Goal: Check status: Check status

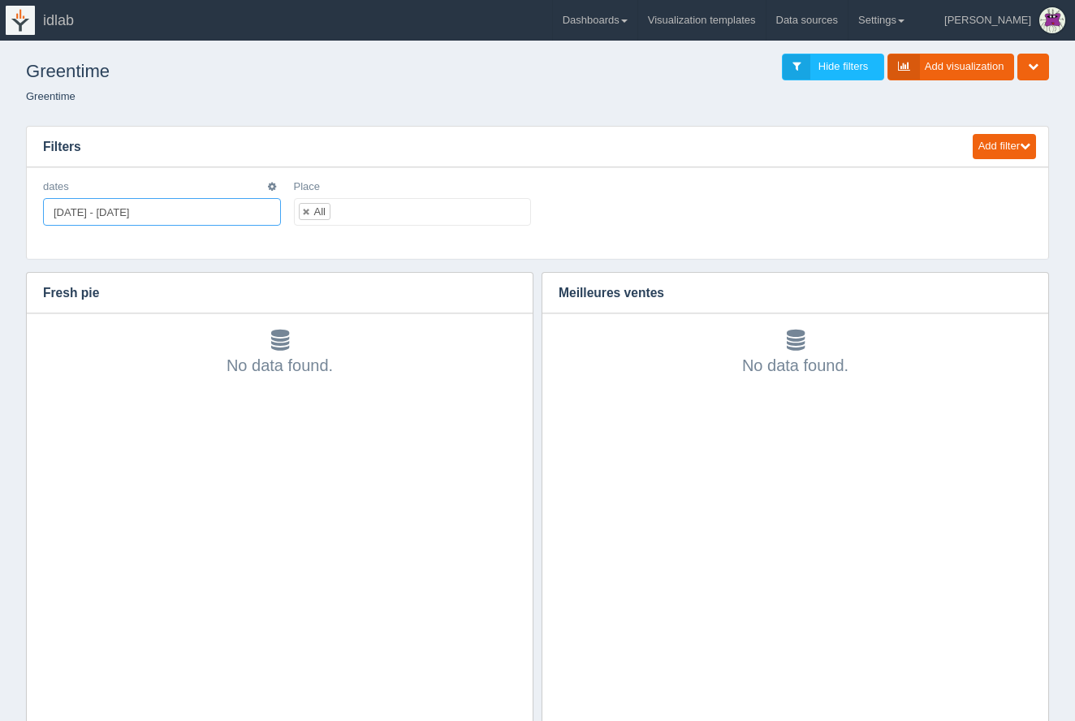
type input "2025-01-01"
type input "2025-10-31"
click at [165, 211] on input "[DATE] - [DATE]" at bounding box center [162, 212] width 238 height 28
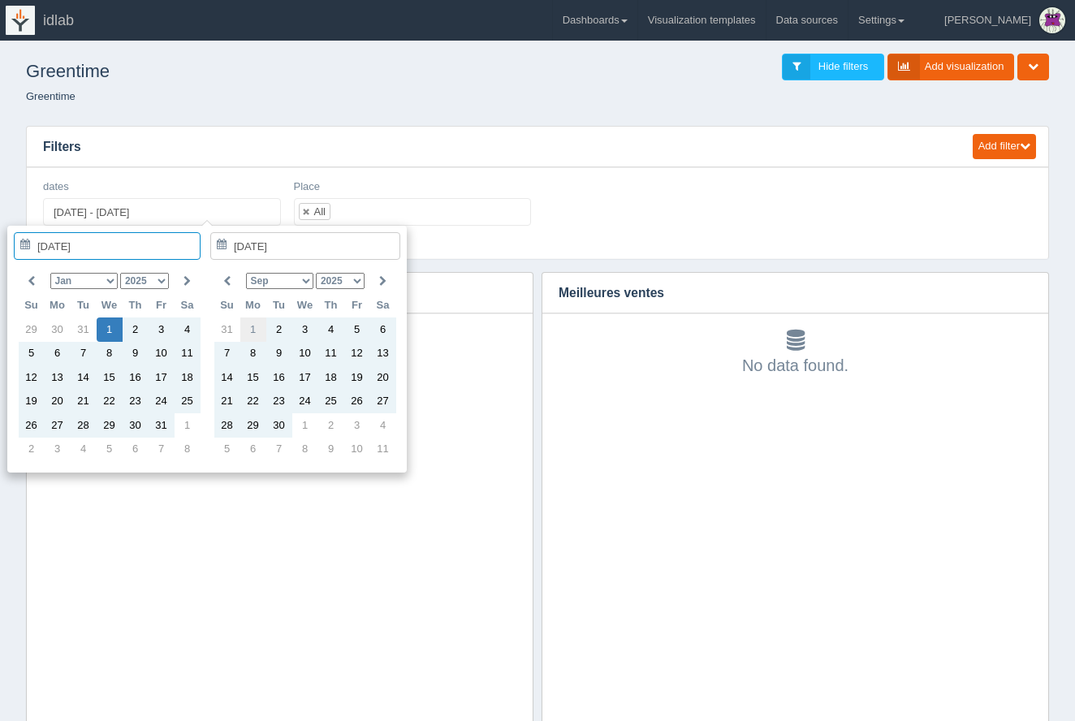
type input "2025-09-01"
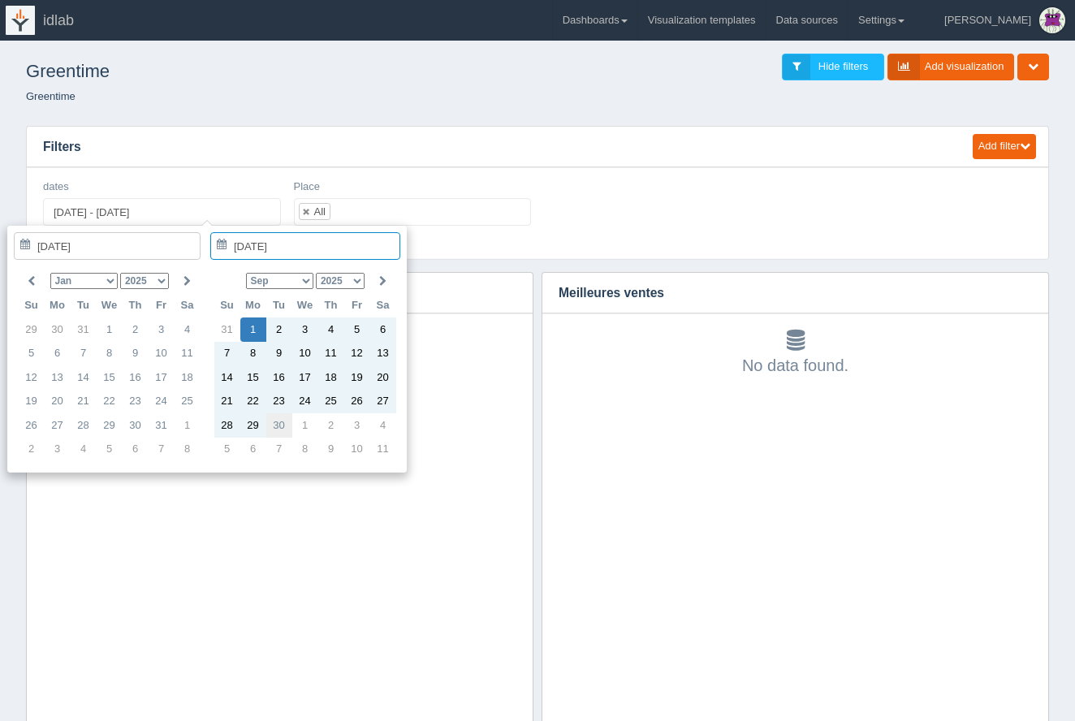
type input "2025-09-30"
type input "2025-09-01 - 2025-09-30"
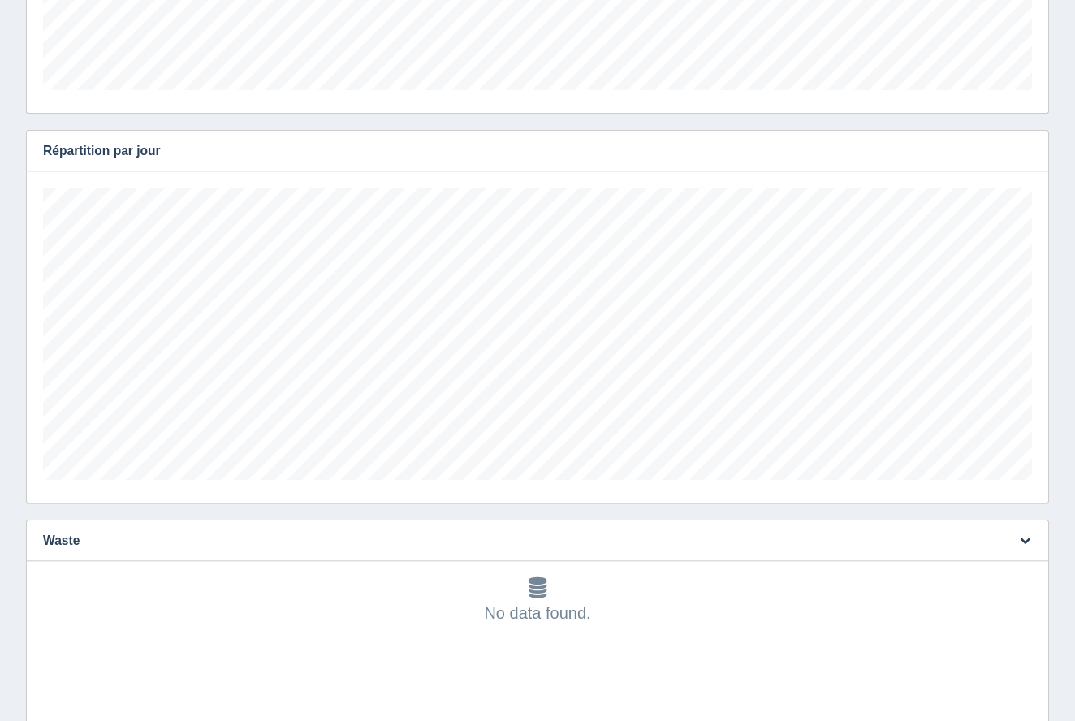
scroll to position [50, 0]
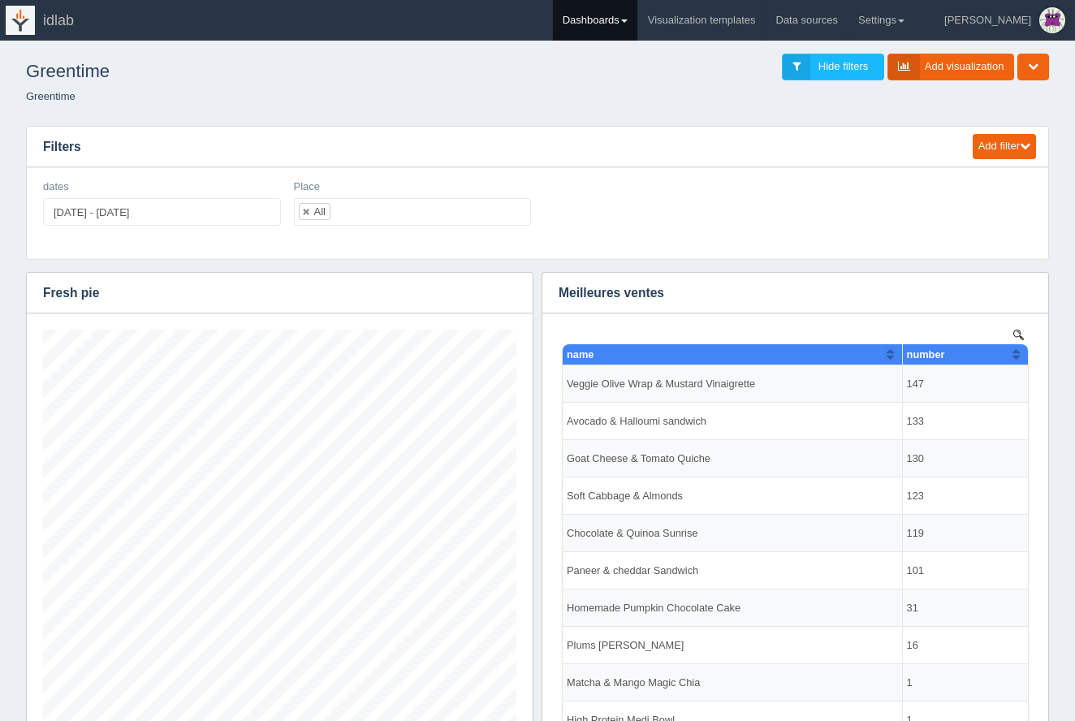
click at [620, 15] on link "Dashboards" at bounding box center [595, 20] width 84 height 41
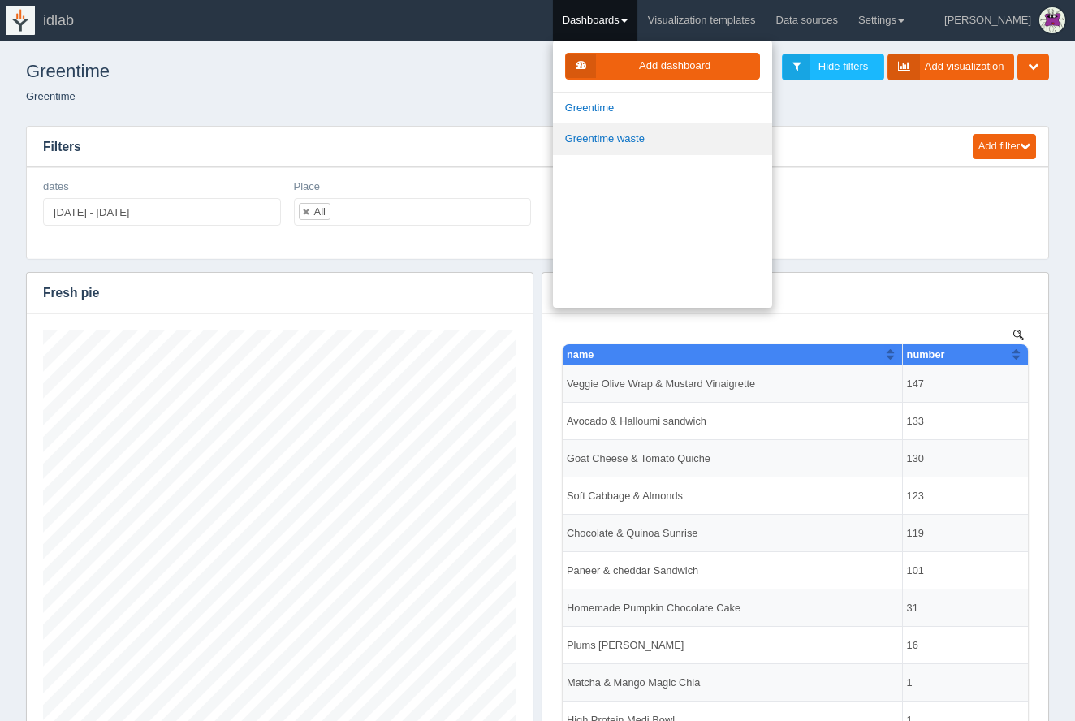
click at [650, 136] on link "Greentime waste" at bounding box center [662, 139] width 219 height 32
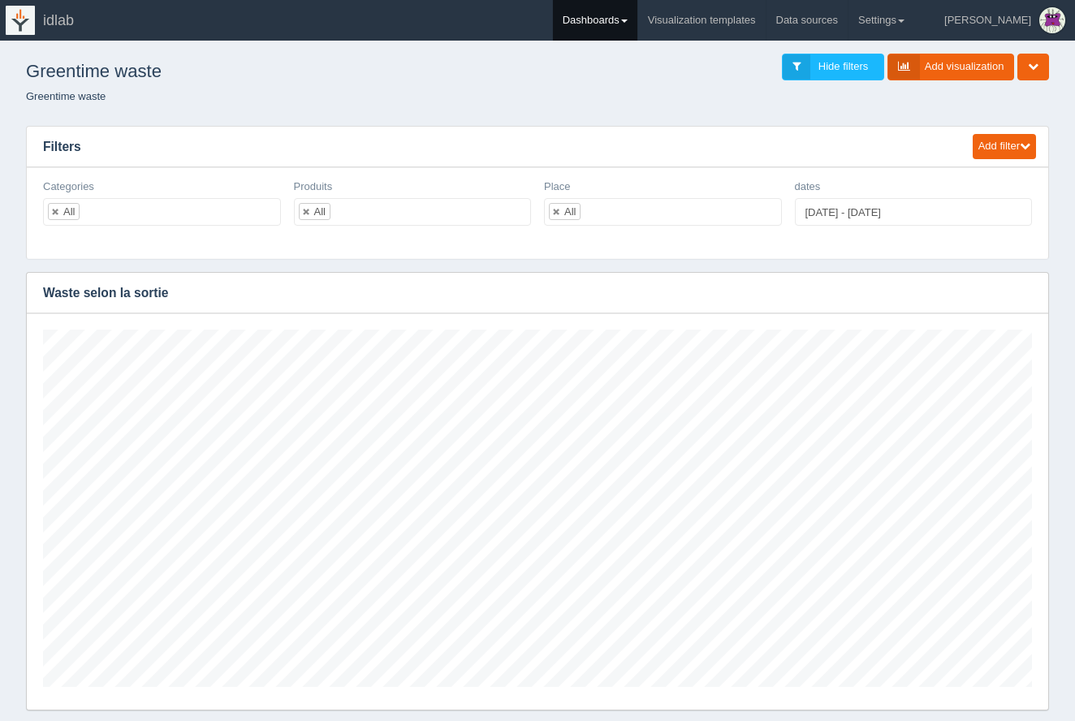
click at [637, 17] on link "Dashboards" at bounding box center [595, 20] width 84 height 41
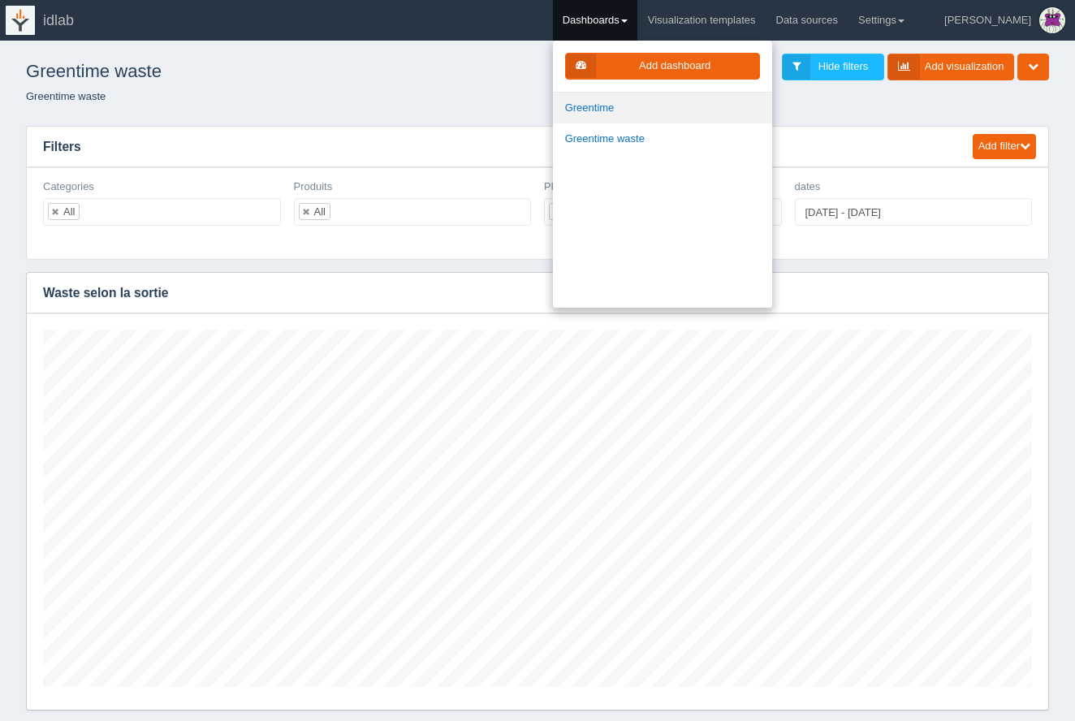
click at [683, 118] on link "Greentime" at bounding box center [662, 109] width 219 height 32
